Goal: Task Accomplishment & Management: Use online tool/utility

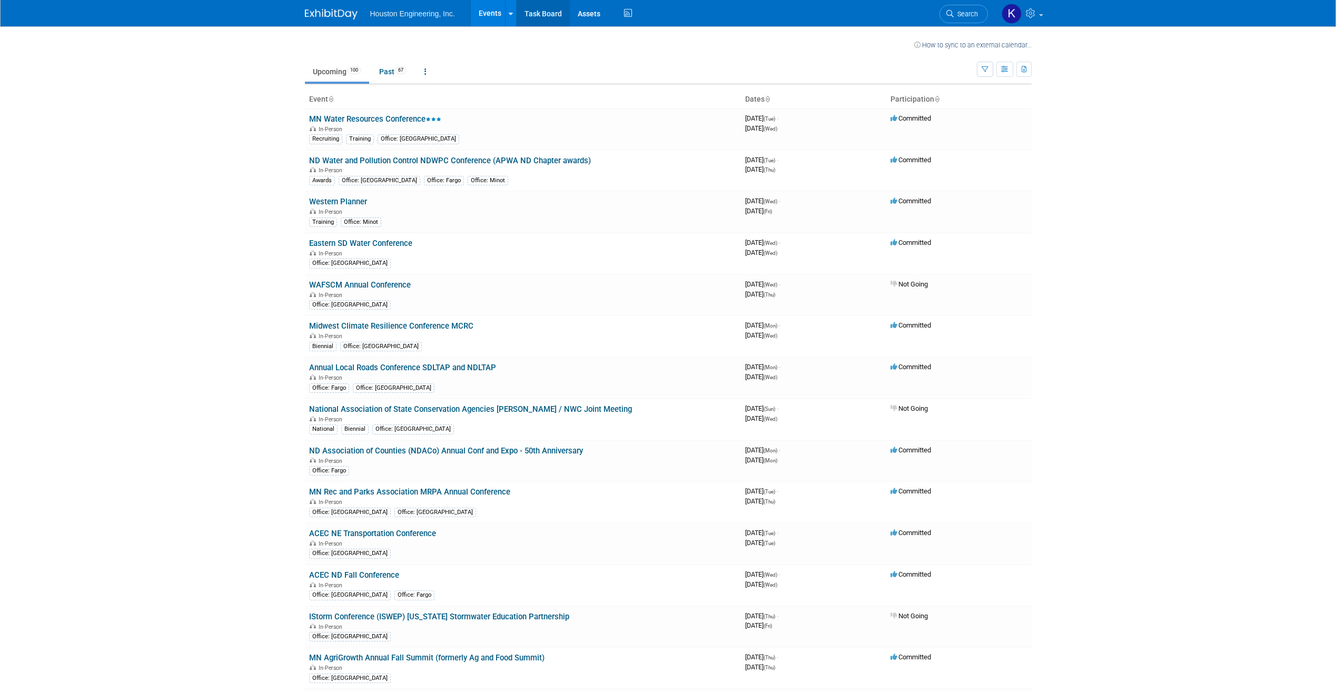
click at [549, 11] on link "Task Board" at bounding box center [543, 13] width 53 height 26
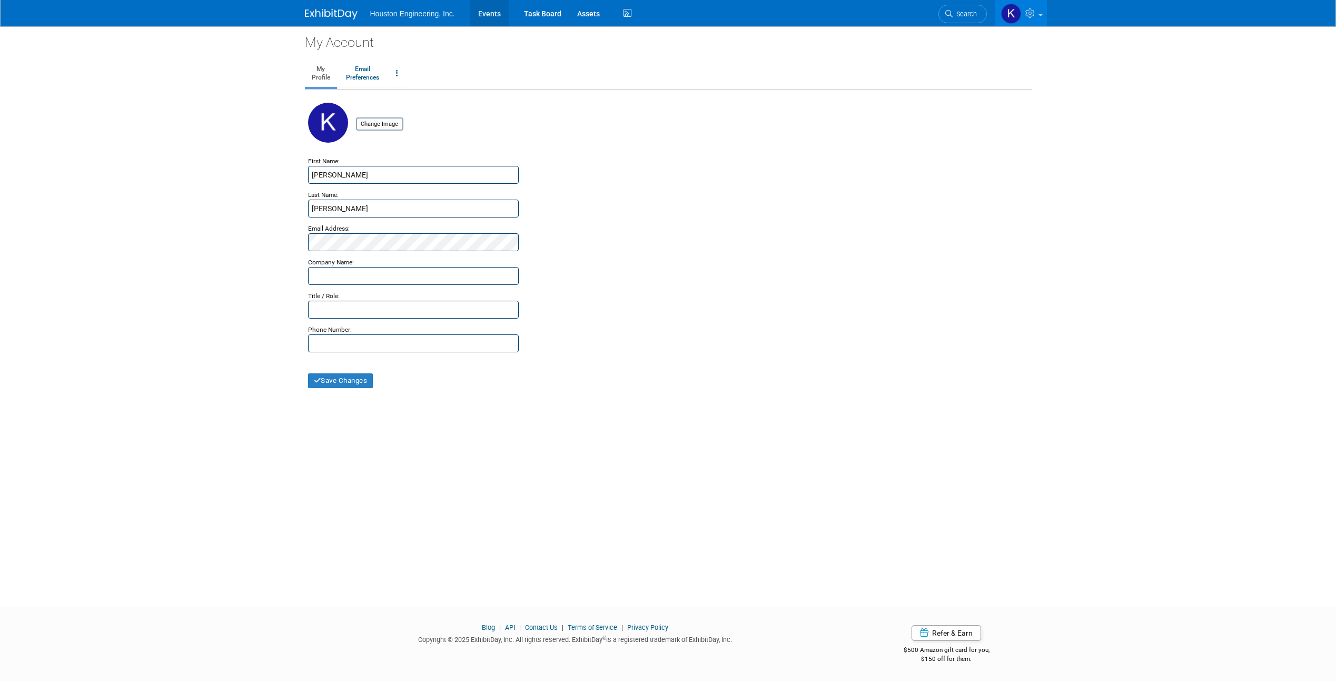
click at [498, 15] on link "Events" at bounding box center [489, 13] width 38 height 26
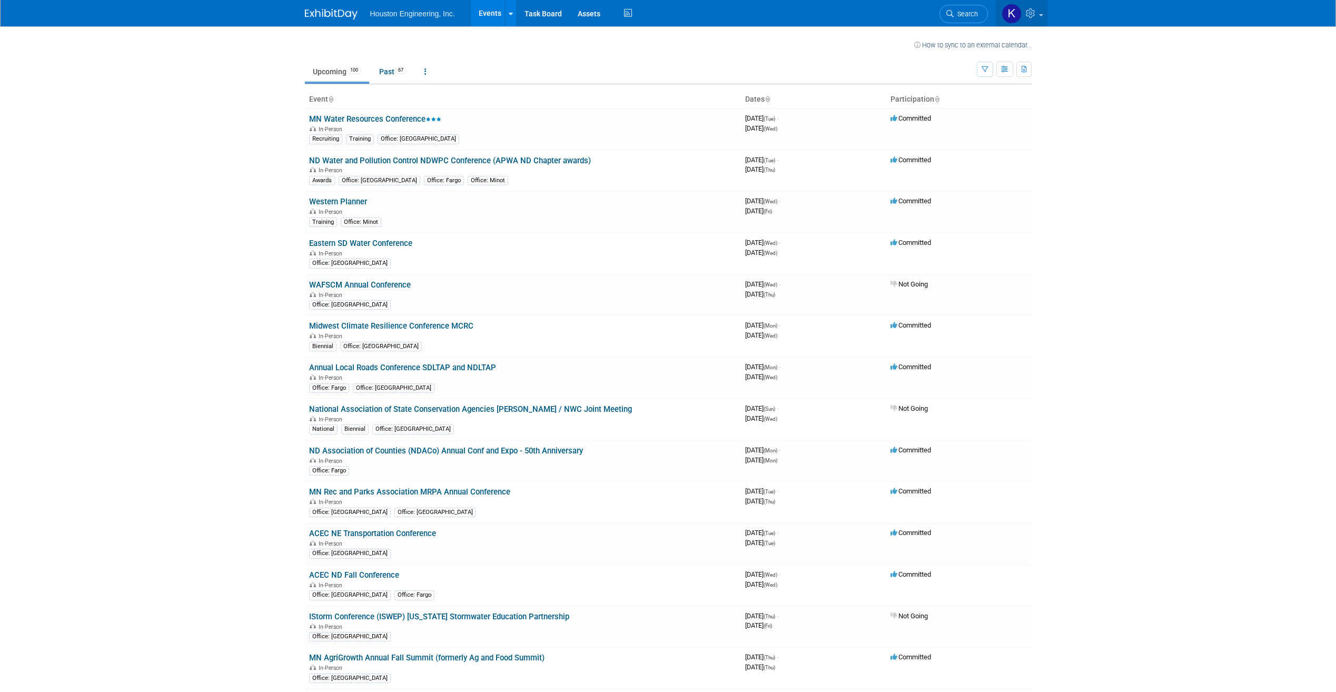
click at [1009, 17] on img at bounding box center [1012, 14] width 20 height 20
click at [408, 118] on link "MN Water Resources Conference" at bounding box center [375, 118] width 132 height 9
click at [367, 243] on link "Eastern SD Water Conference" at bounding box center [360, 243] width 103 height 9
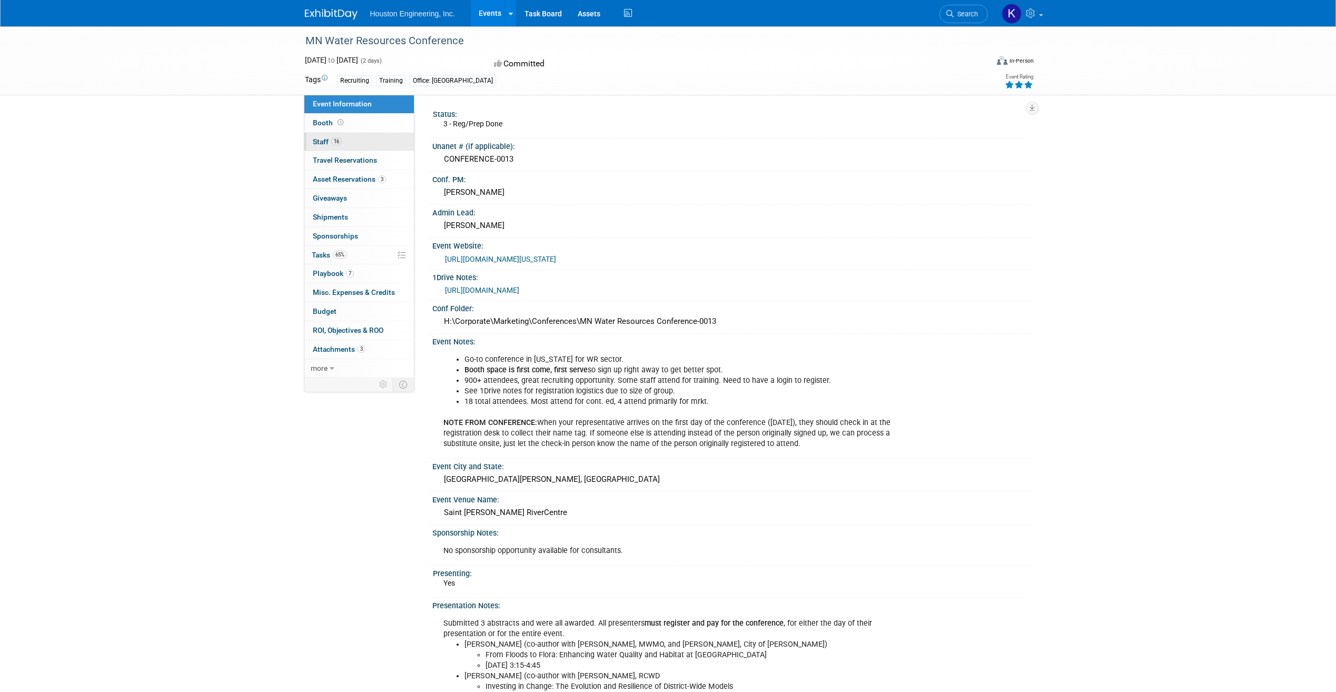
click at [351, 134] on link "16 Staff 16" at bounding box center [359, 142] width 110 height 18
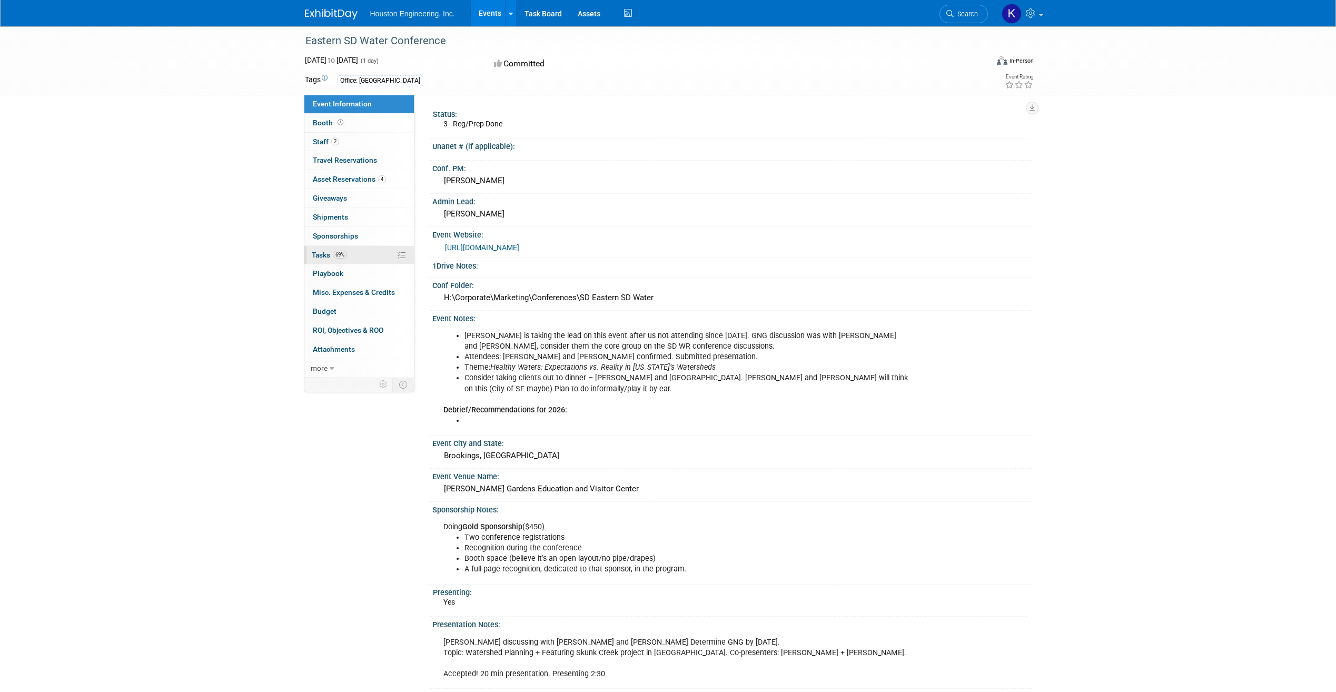
click at [360, 251] on link "69% Tasks 69%" at bounding box center [359, 255] width 110 height 18
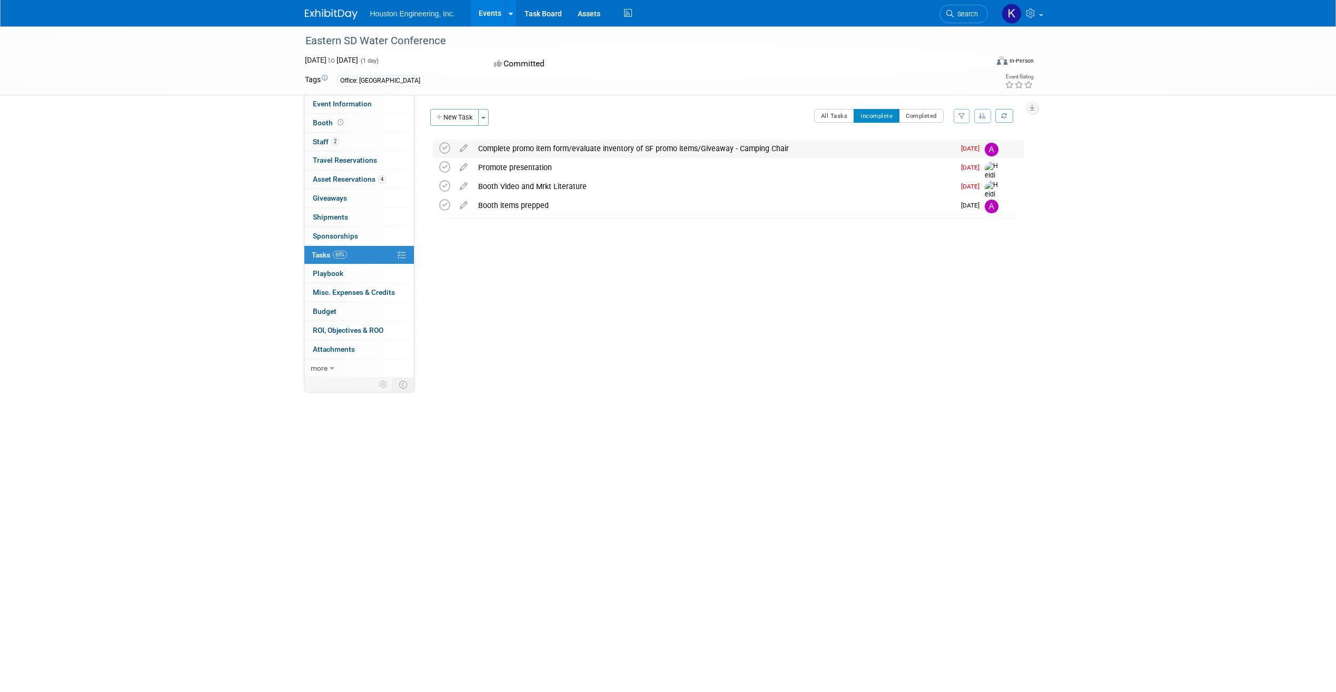
click at [551, 153] on div "Complete promo item form/evaluate inventory of SF promo items/Giveaway - Campin…" at bounding box center [714, 149] width 482 height 18
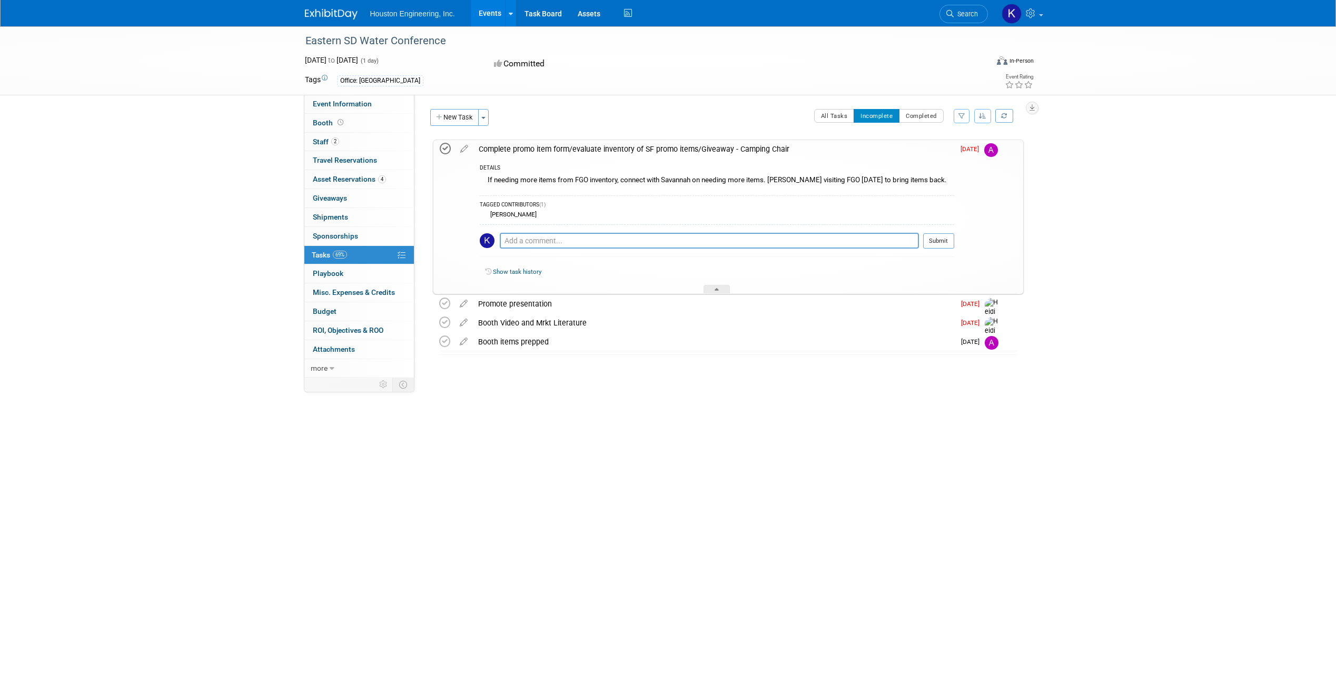
click at [441, 151] on icon at bounding box center [445, 148] width 11 height 11
click at [510, 153] on div "Complete promo item form/evaluate inventory of SF promo items/Giveaway - Campin…" at bounding box center [713, 149] width 481 height 18
